Goal: Ask a question: Seek information or help from site administrators or community

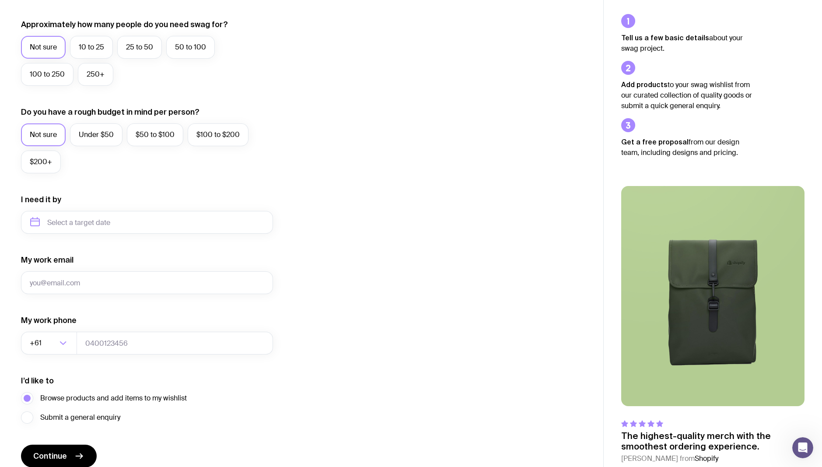
scroll to position [190, 0]
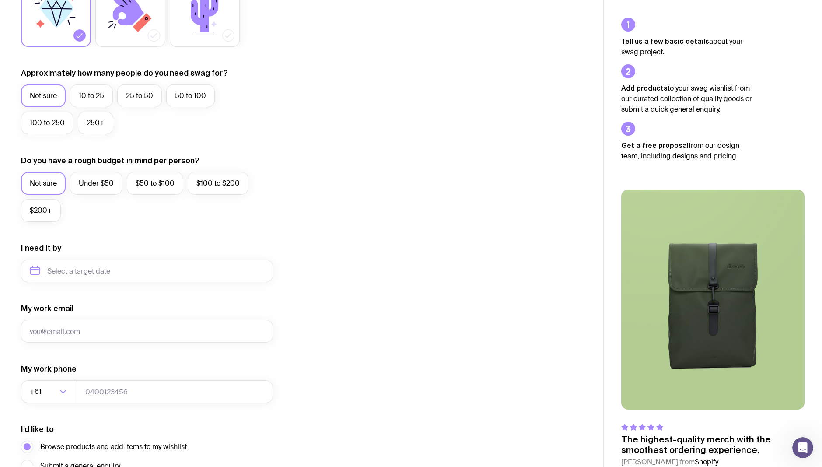
click at [807, 451] on icon "Open Intercom Messenger" at bounding box center [803, 448] width 14 height 14
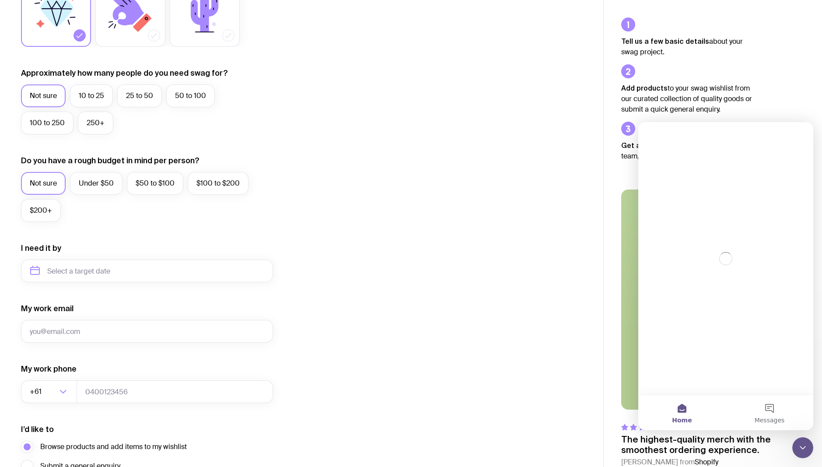
scroll to position [0, 0]
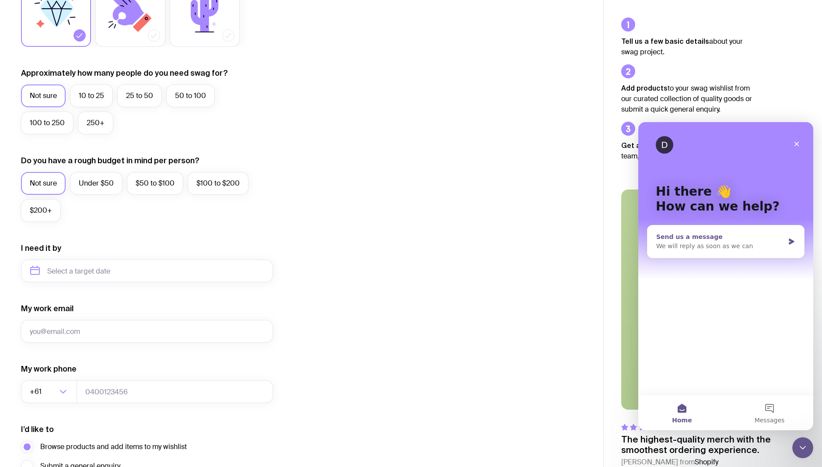
click at [747, 246] on div "We will reply as soon as we can" at bounding box center [721, 246] width 128 height 9
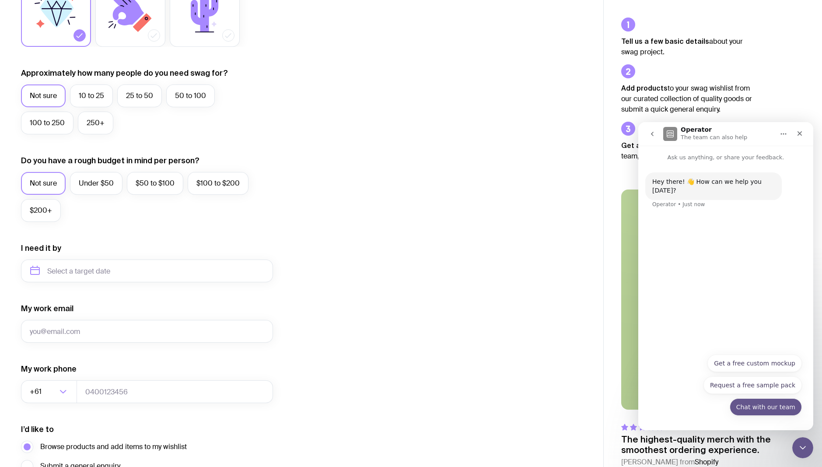
click at [745, 410] on button "Chat with our team" at bounding box center [766, 407] width 72 height 18
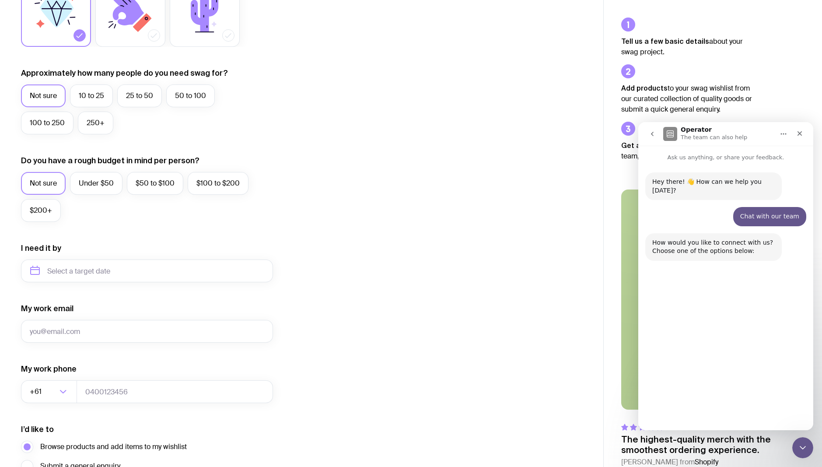
click at [731, 406] on button "Chat here" at bounding box center [722, 406] width 43 height 18
click at [693, 400] on textarea "Message…" at bounding box center [726, 397] width 160 height 15
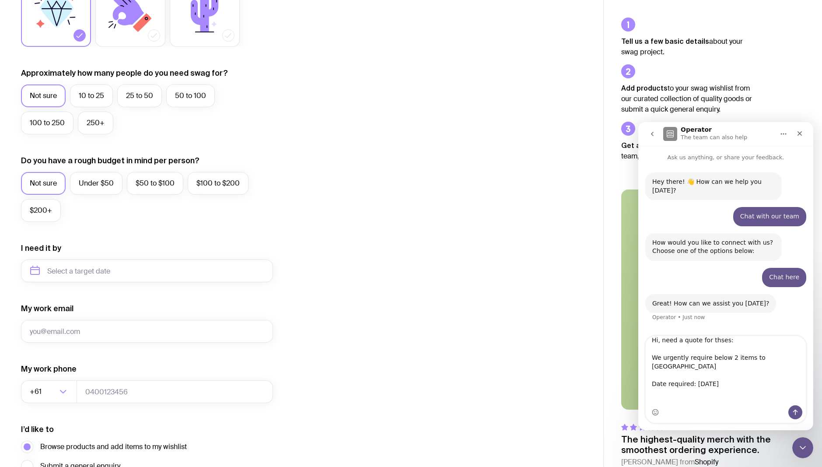
scroll to position [49, 0]
drag, startPoint x: 699, startPoint y: 365, endPoint x: 628, endPoint y: 353, distance: 72.0
click html "Operator The team can also help Ask us anything, or share your feedback. Hey th…"
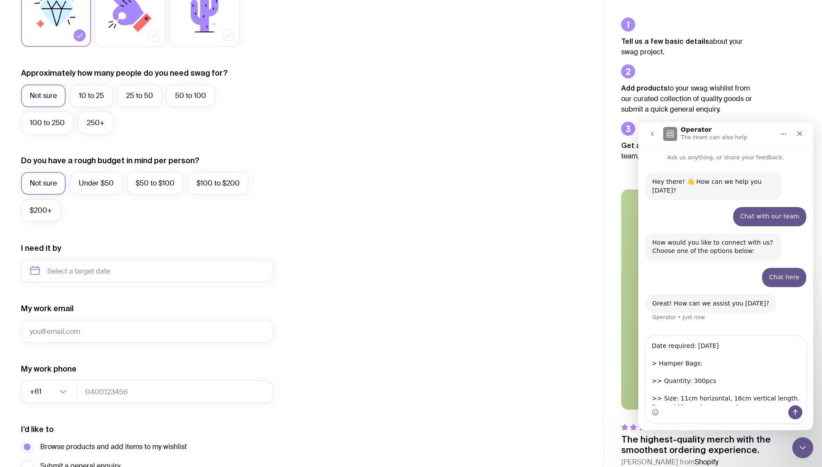
click at [699, 355] on textarea "Hi, need a quote for thses: We urgently require below 2 items to [GEOGRAPHIC_DA…" at bounding box center [726, 370] width 160 height 69
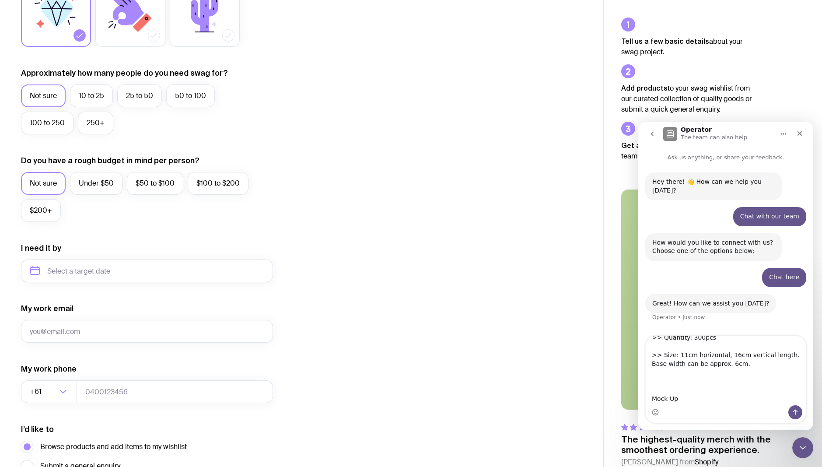
scroll to position [88, 0]
click at [728, 356] on textarea "Hi, need a quote for thses: We urgently require below 2 items to [GEOGRAPHIC_DA…" at bounding box center [726, 370] width 160 height 69
drag, startPoint x: 701, startPoint y: 394, endPoint x: 657, endPoint y: 372, distance: 49.1
click at [657, 372] on textarea "Hi, need a quote for thses: We urgently require below 2 items to [GEOGRAPHIC_DA…" at bounding box center [726, 370] width 160 height 69
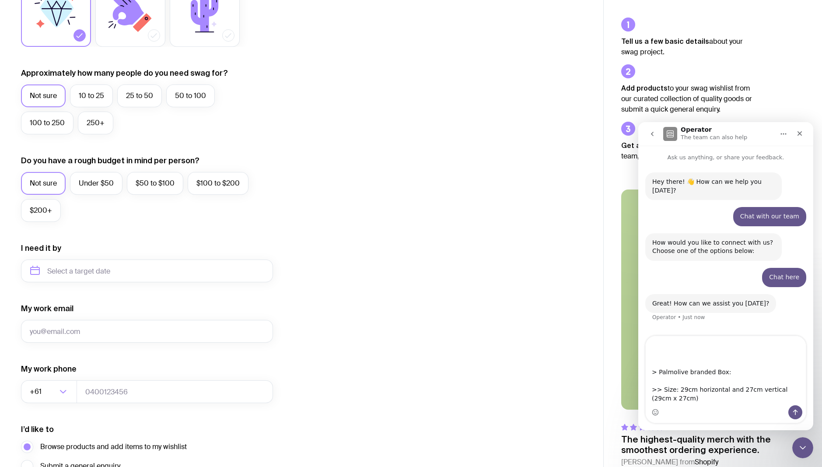
click at [669, 353] on textarea "Hi, need a quote for thses: We urgently require below 2 items to [GEOGRAPHIC_DA…" at bounding box center [726, 370] width 160 height 69
drag, startPoint x: 686, startPoint y: 364, endPoint x: 639, endPoint y: 361, distance: 46.5
click at [639, 361] on div "Hi, need a quote for thses: We urgently require below 2 items to [GEOGRAPHIC_DA…" at bounding box center [726, 380] width 175 height 88
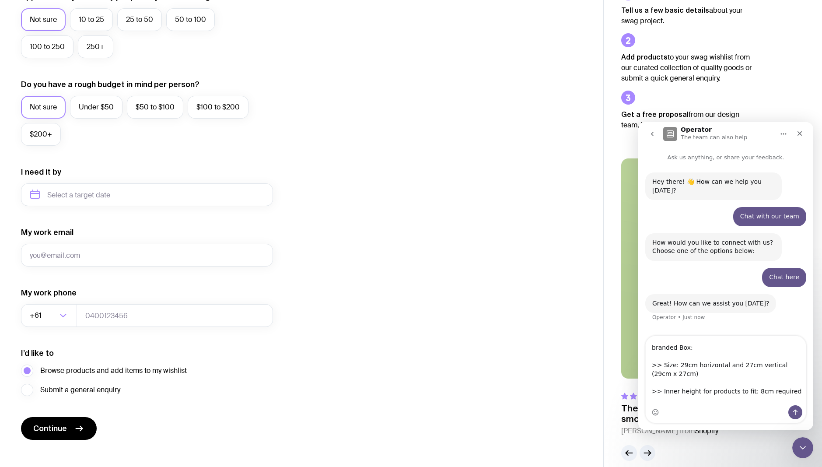
scroll to position [277, 0]
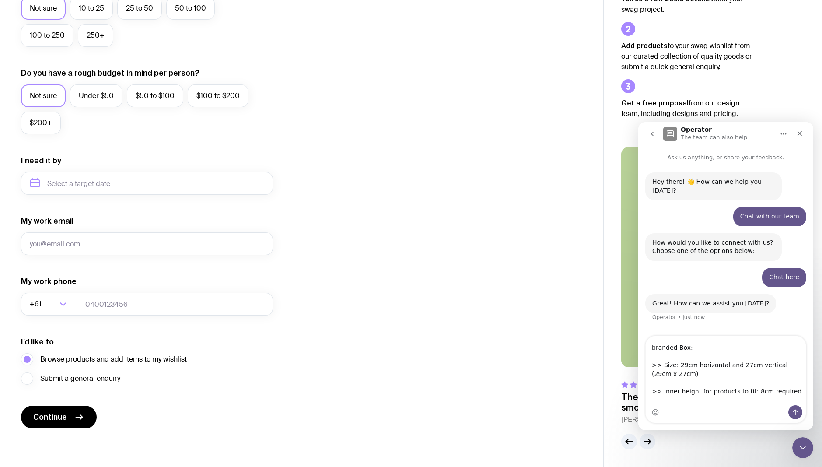
type textarea "Hi, need a quote for thses: We urgently require below 2 items to [GEOGRAPHIC_DA…"
click at [793, 411] on icon "Send a message…" at bounding box center [795, 412] width 7 height 7
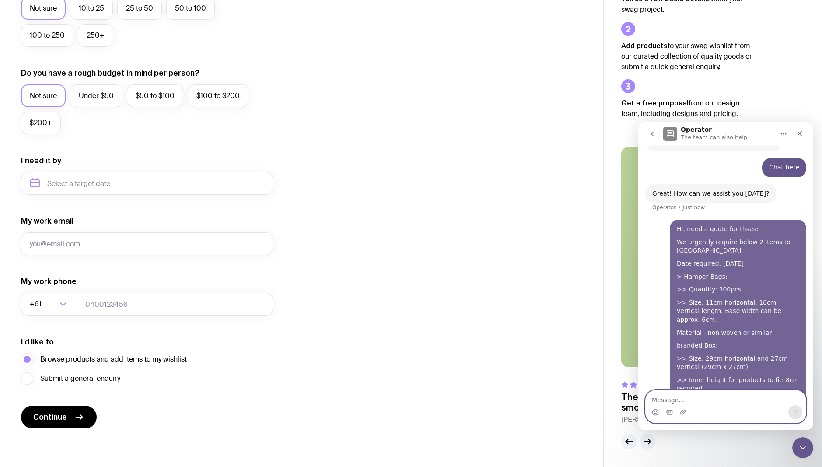
scroll to position [114, 0]
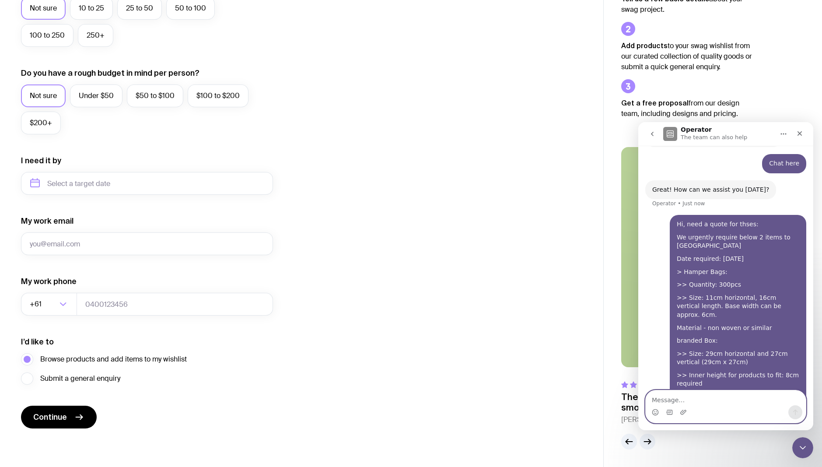
click at [699, 401] on textarea "Message…" at bounding box center [726, 397] width 160 height 15
type textarea "see attached mockups"
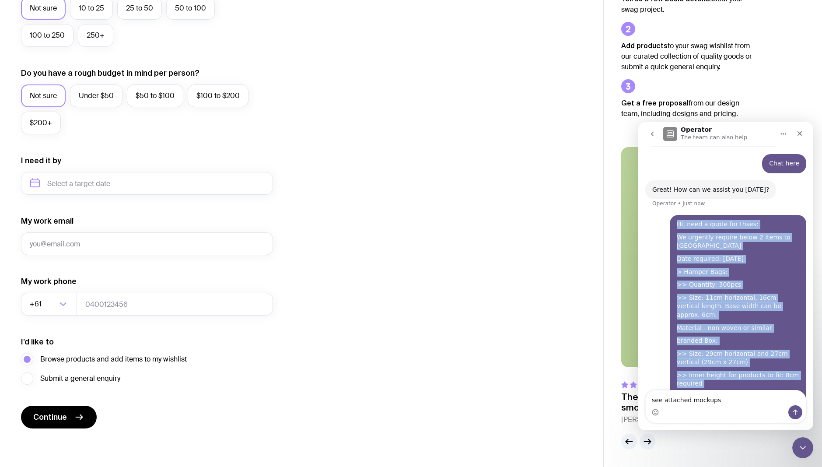
drag, startPoint x: 731, startPoint y: 368, endPoint x: 671, endPoint y: 214, distance: 165.2
click at [671, 215] on div "Hi, need a quote for thses: We urgently require below 2 items to [GEOGRAPHIC_DA…" at bounding box center [738, 311] width 137 height 192
copy div "Hi, need a quote for thses: We urgently require below 2 items to [GEOGRAPHIC_DA…"
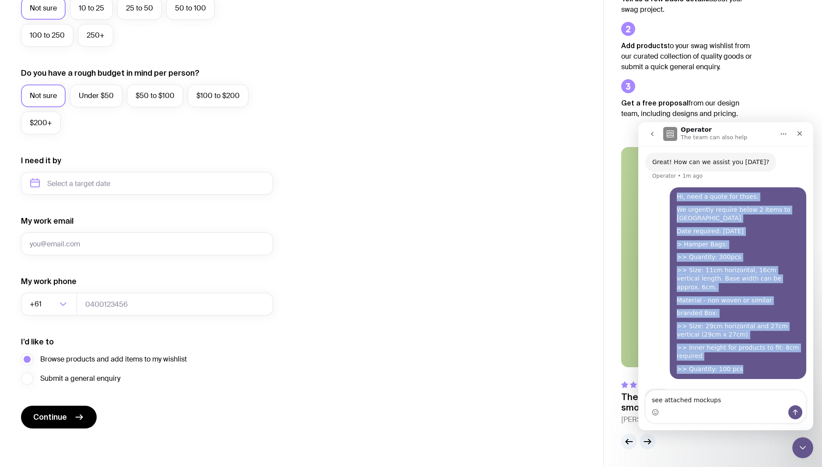
scroll to position [142, 0]
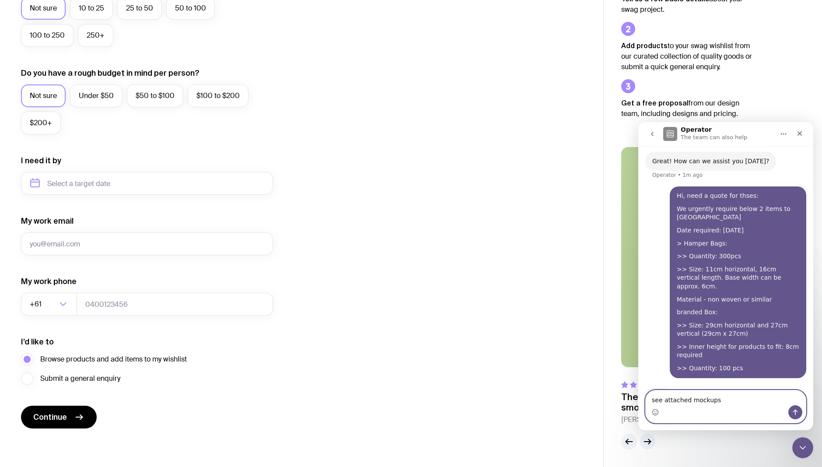
click at [735, 403] on textarea "see attached mockups" at bounding box center [726, 397] width 160 height 15
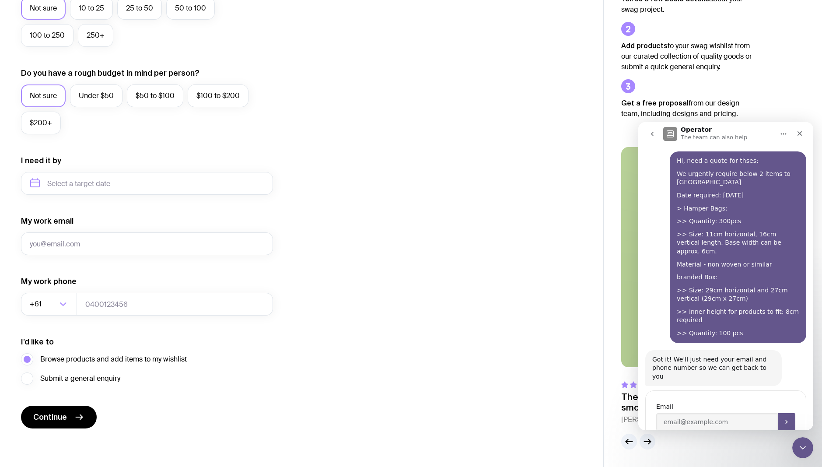
scroll to position [169, 0]
click at [735, 413] on input "Enter your email" at bounding box center [718, 422] width 122 height 18
type input "[PERSON_NAME][EMAIL_ADDRESS][DOMAIN_NAME]"
click at [784, 413] on button "Submit" at bounding box center [787, 422] width 18 height 18
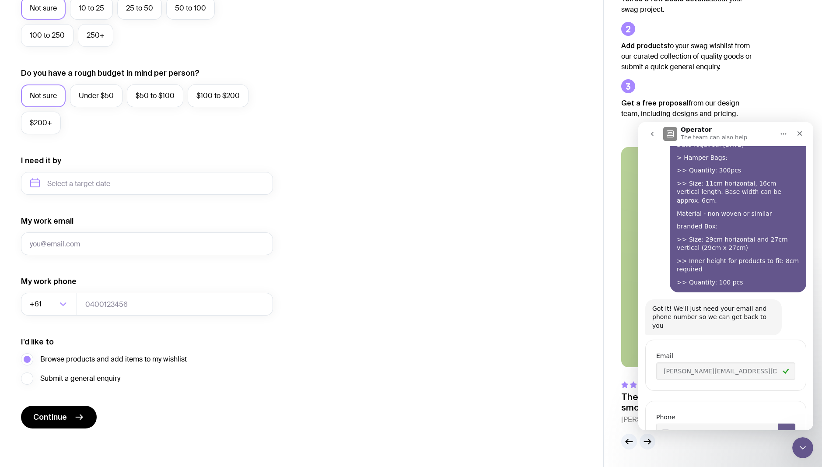
scroll to position [230, 0]
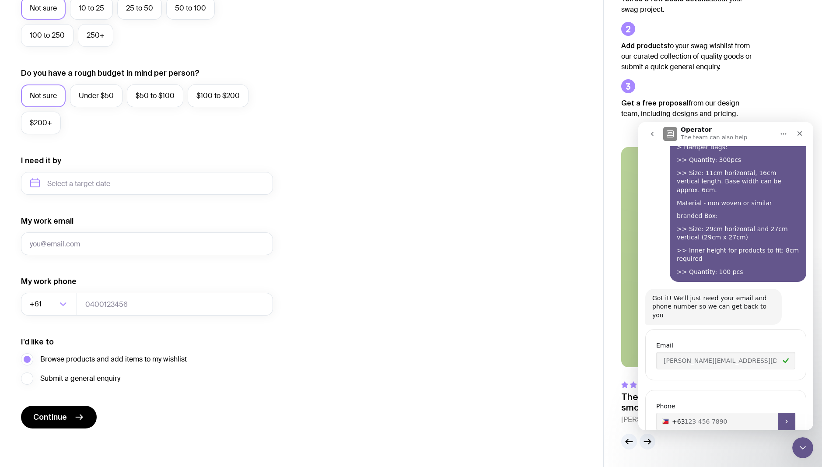
click at [757, 390] on div "Phone [PHONE_NUMBER] +63" at bounding box center [726, 415] width 161 height 51
click at [720, 413] on input "+63" at bounding box center [726, 422] width 139 height 18
type input "[PHONE_NUMBER]"
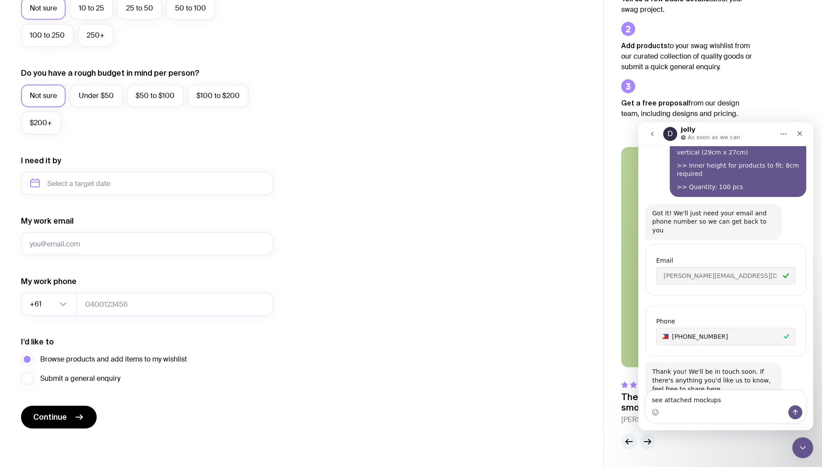
scroll to position [332, 0]
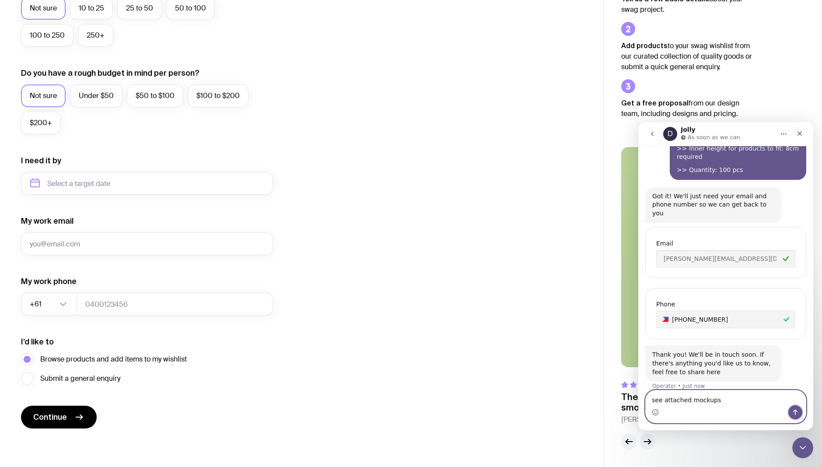
click at [792, 411] on icon "Send a message…" at bounding box center [795, 412] width 7 height 7
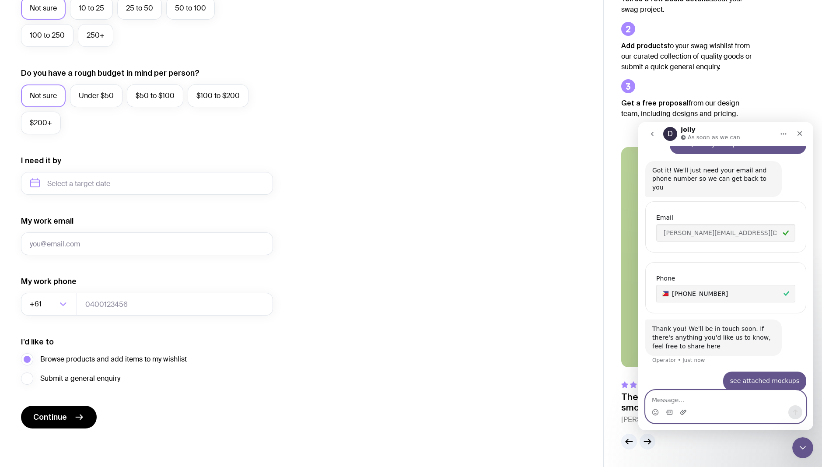
click at [685, 411] on icon "Upload attachment" at bounding box center [683, 412] width 7 height 7
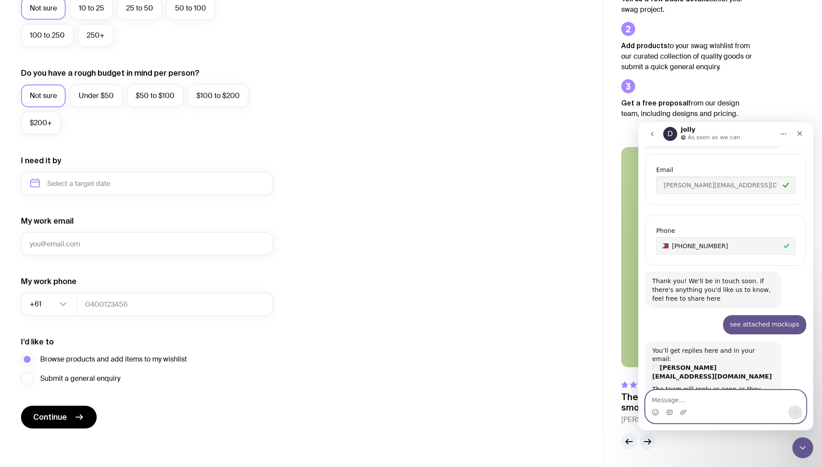
scroll to position [630, 0]
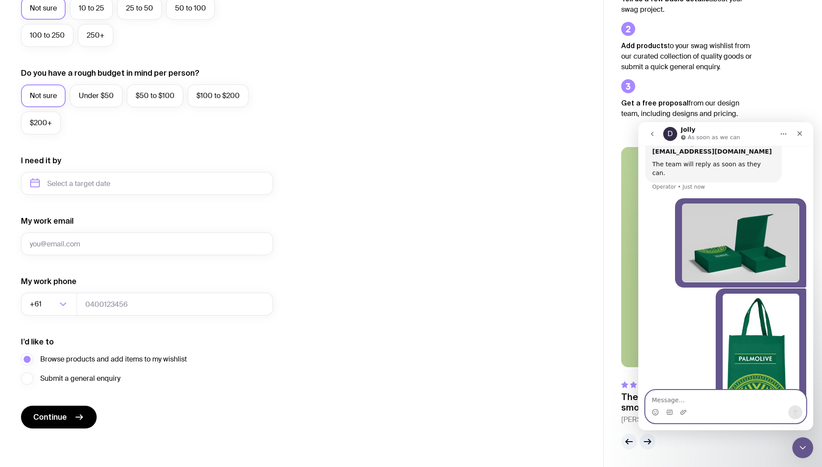
click at [722, 402] on textarea "Message…" at bounding box center [726, 397] width 160 height 15
type textarea "include shipping costs to [GEOGRAPHIC_DATA]"
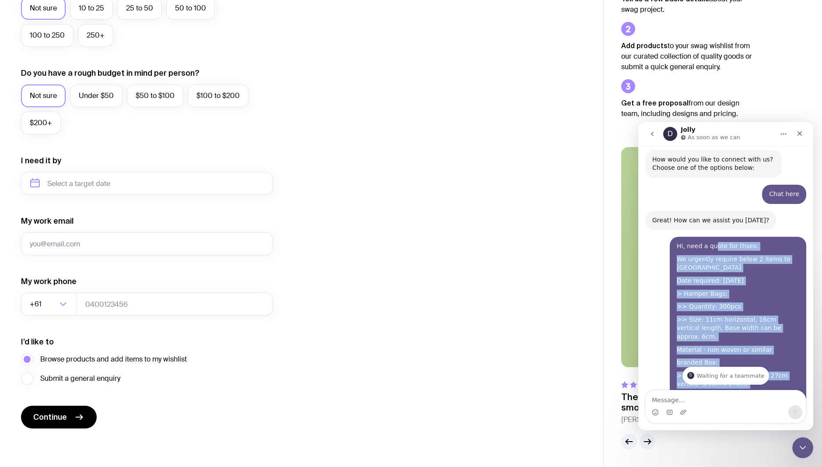
scroll to position [81, 0]
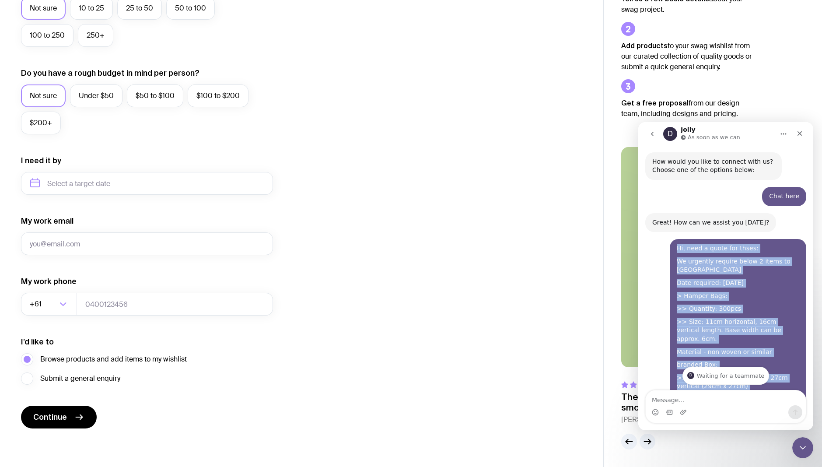
drag, startPoint x: 736, startPoint y: 306, endPoint x: 673, endPoint y: 239, distance: 92.3
click at [677, 244] on div "Hi, need a quote for thses: We urgently require below 2 items to [GEOGRAPHIC_DA…" at bounding box center [738, 334] width 123 height 181
copy div "Hi, need a quote for thses: We urgently require below 2 items to [GEOGRAPHIC_DA…"
